Goal: Task Accomplishment & Management: Manage account settings

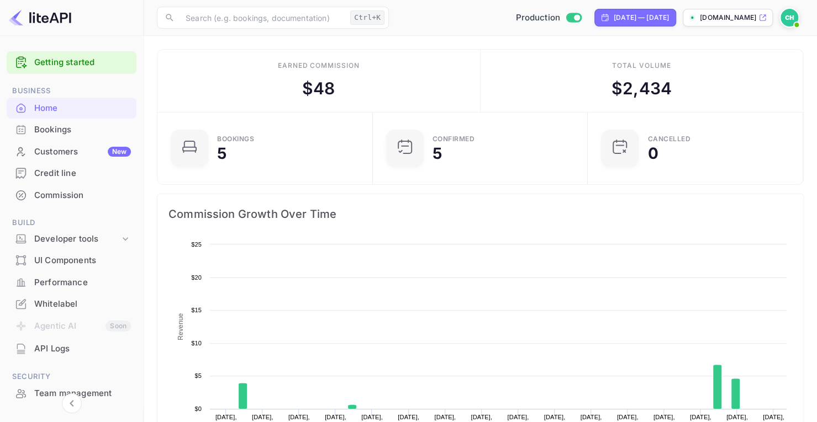
scroll to position [171, 200]
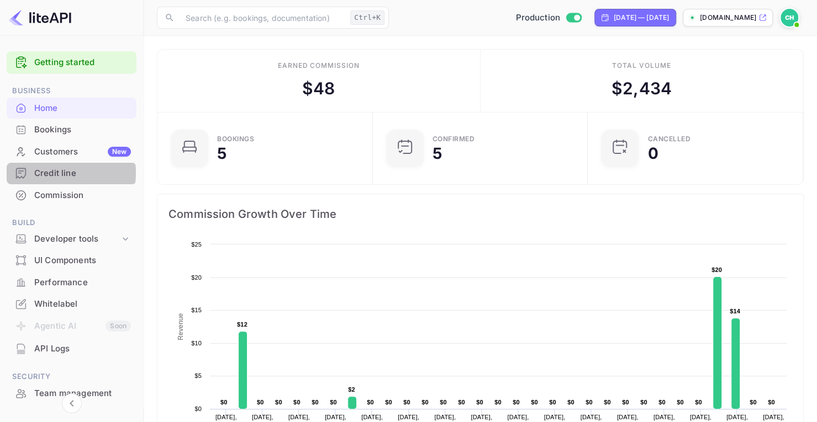
click at [56, 173] on div "Credit line" at bounding box center [82, 173] width 97 height 13
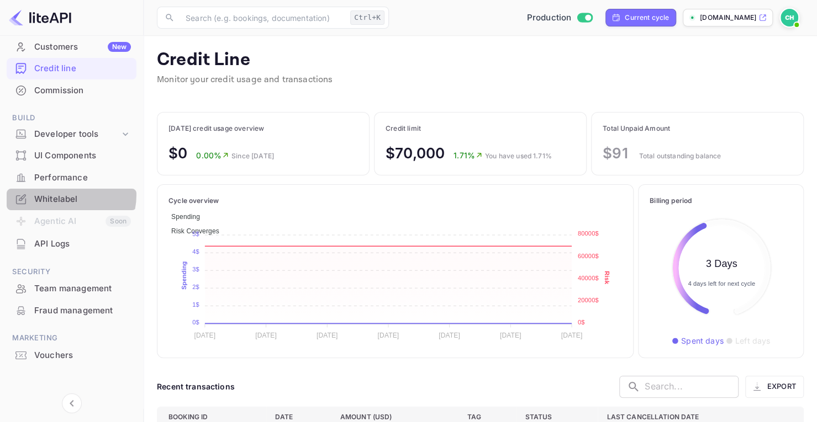
click at [62, 195] on div "Whitelabel" at bounding box center [82, 199] width 97 height 13
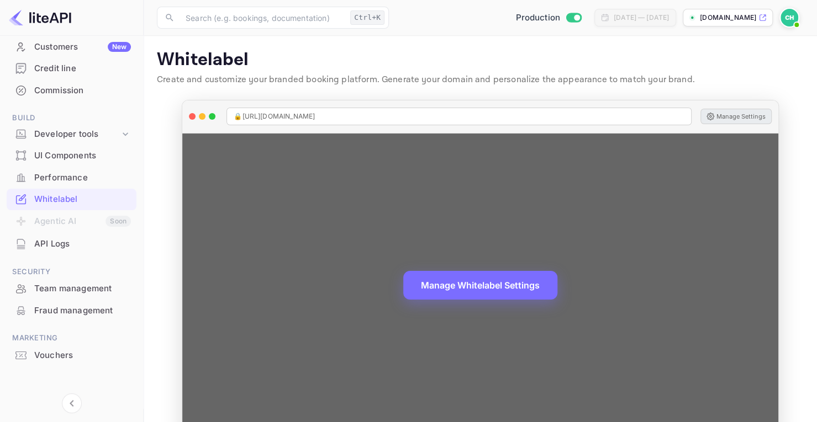
click at [729, 114] on button "Manage Settings" at bounding box center [735, 116] width 71 height 15
